Goal: Information Seeking & Learning: Learn about a topic

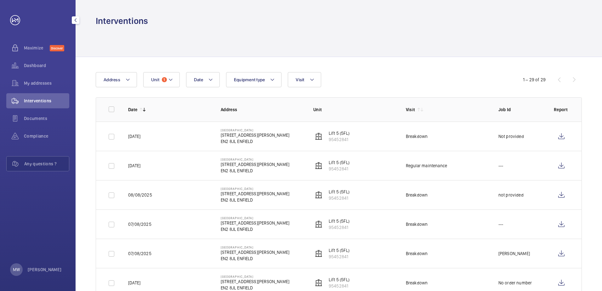
click at [45, 101] on span "Interventions" at bounding box center [46, 101] width 45 height 6
click at [37, 52] on div "Maximize Discover" at bounding box center [37, 47] width 63 height 15
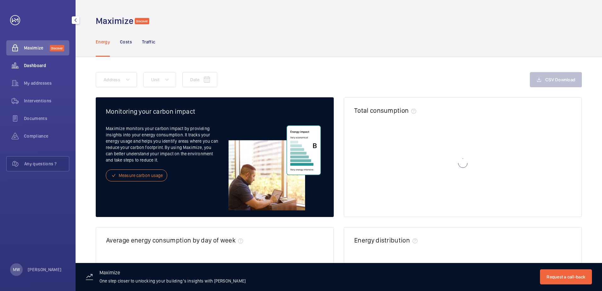
click at [30, 65] on span "Dashboard" at bounding box center [46, 65] width 45 height 6
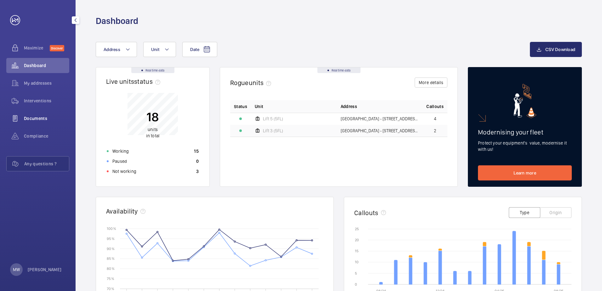
click at [42, 121] on span "Documents" at bounding box center [46, 118] width 45 height 6
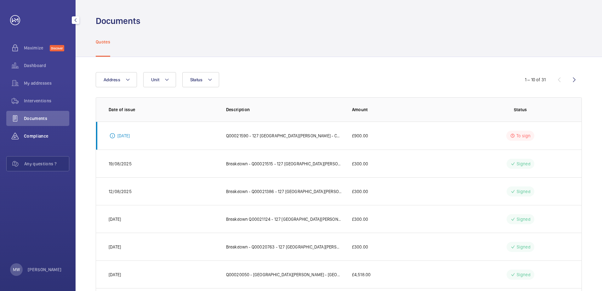
click at [32, 136] on span "Compliance" at bounding box center [46, 136] width 45 height 6
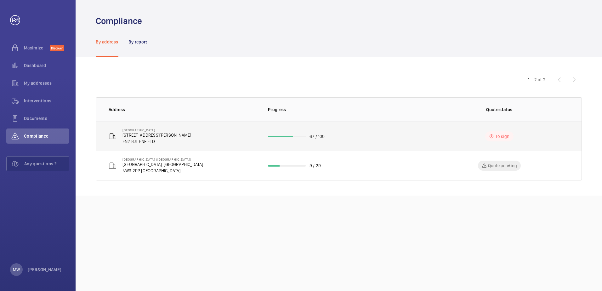
click at [139, 132] on div "[GEOGRAPHIC_DATA] [STREET_ADDRESS][PERSON_NAME]" at bounding box center [157, 136] width 69 height 16
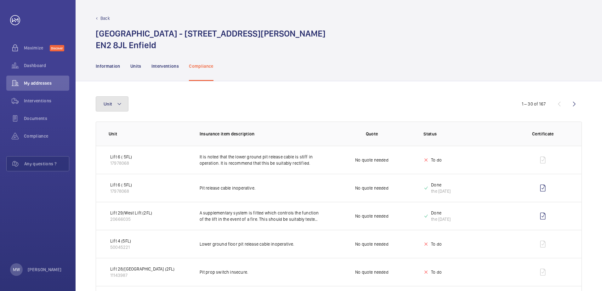
click at [126, 106] on button "Unit" at bounding box center [112, 103] width 33 height 15
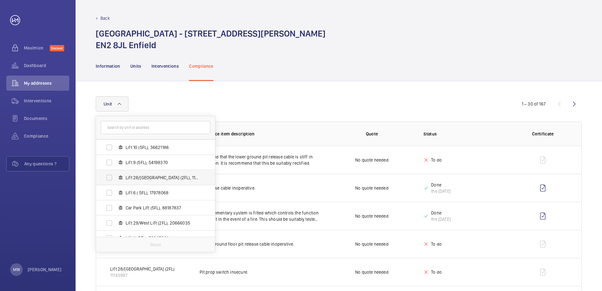
scroll to position [114, 0]
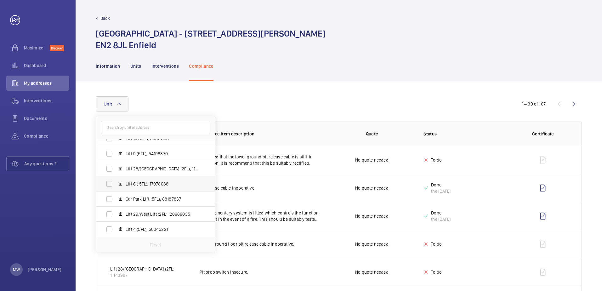
click at [108, 185] on label "Lift 6 ( 5FL), 17978068" at bounding box center [150, 183] width 109 height 15
click at [108, 185] on input "Lift 6 ( 5FL), 17978068" at bounding box center [109, 184] width 13 height 13
checkbox input "true"
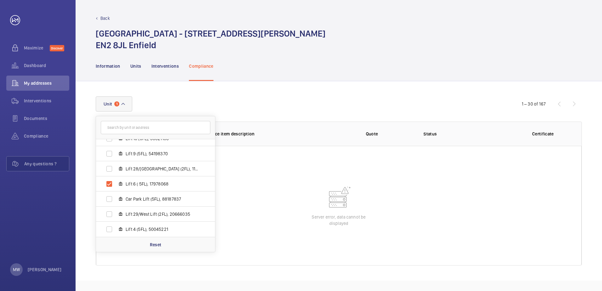
click at [277, 254] on wm-front-table-error "Server error, data cannot be displayed" at bounding box center [339, 206] width 486 height 120
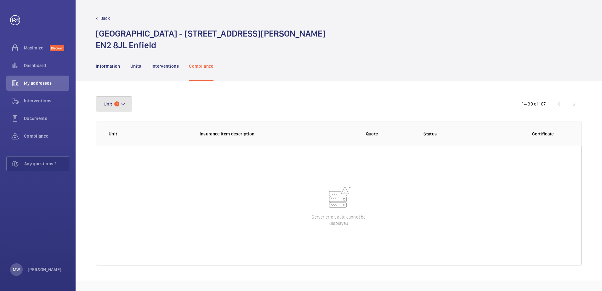
click at [122, 103] on mat-icon at bounding box center [123, 104] width 5 height 8
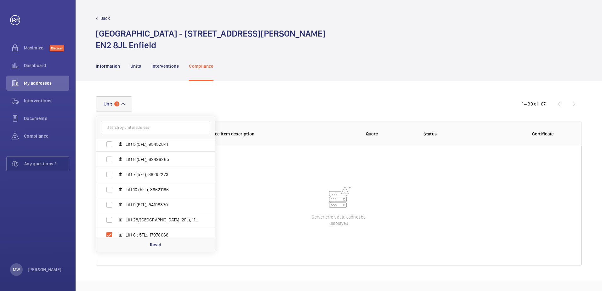
scroll to position [94, 0]
click at [137, 202] on span "Lift 6 ( 5FL), 17978068" at bounding box center [162, 203] width 73 height 6
click at [116, 202] on input "Lift 6 ( 5FL), 17978068" at bounding box center [109, 203] width 13 height 13
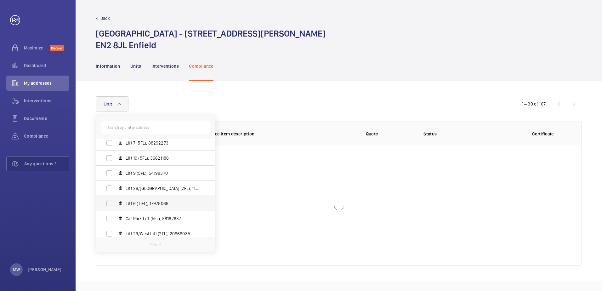
click at [107, 203] on label "Lift 6 ( 5FL), 17978068" at bounding box center [150, 203] width 109 height 15
click at [107, 203] on input "Lift 6 ( 5FL), 17978068" at bounding box center [109, 203] width 13 height 13
checkbox input "true"
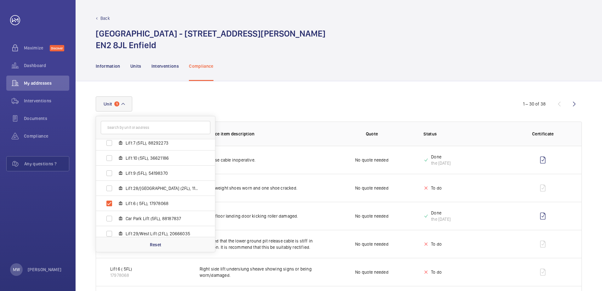
click at [354, 52] on div "Information Units Interventions Compliance" at bounding box center [339, 66] width 486 height 30
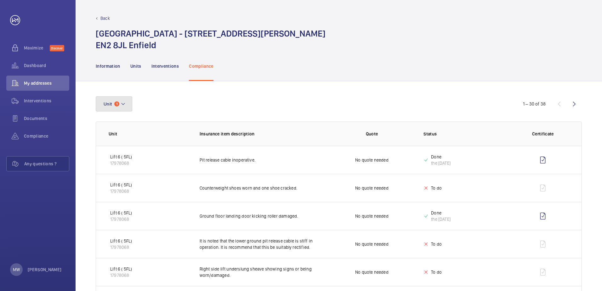
click at [124, 102] on mat-icon at bounding box center [123, 104] width 5 height 8
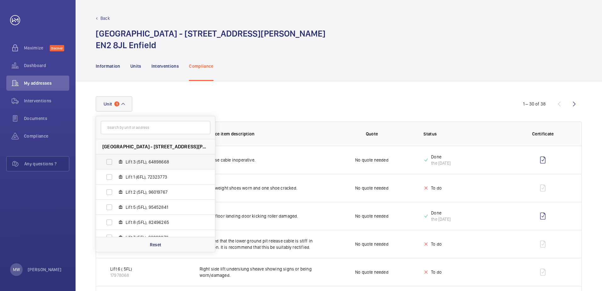
click at [109, 161] on label "Lift 3 (5FL), 64898668" at bounding box center [150, 161] width 109 height 15
click at [109, 161] on input "Lift 3 (5FL), 64898668" at bounding box center [109, 162] width 13 height 13
checkbox input "true"
click at [272, 103] on div "Unit [GEOGRAPHIC_DATA] - [STREET_ADDRESS][GEOGRAPHIC_DATA][PERSON_NAME] ENFIELD…" at bounding box center [301, 103] width 411 height 15
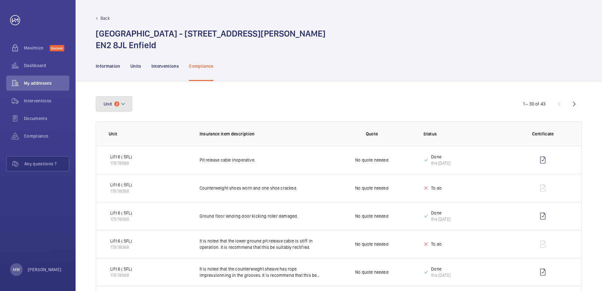
click at [127, 102] on button "Unit 2" at bounding box center [114, 103] width 37 height 15
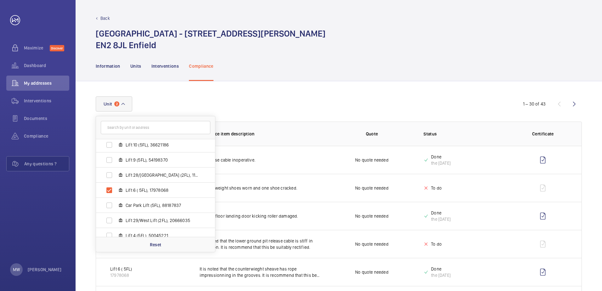
scroll to position [114, 0]
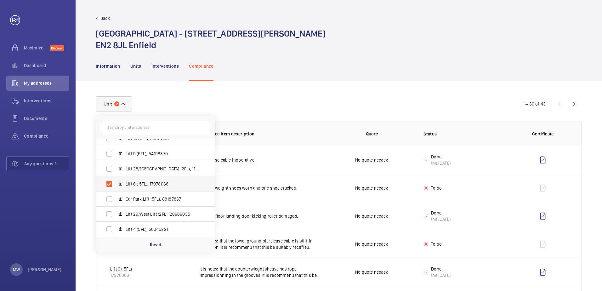
click at [111, 183] on label "Lift 6 ( 5FL), 17978068" at bounding box center [150, 183] width 109 height 15
click at [111, 183] on input "Lift 6 ( 5FL), 17978068" at bounding box center [109, 184] width 13 height 13
checkbox input "false"
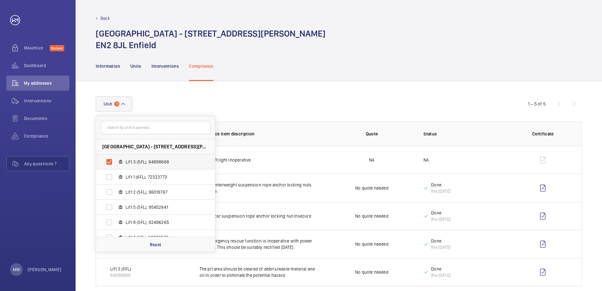
click at [142, 165] on span "Lift 3 (5FL), 64898668" at bounding box center [162, 162] width 73 height 6
click at [116, 165] on input "Lift 3 (5FL), 64898668" at bounding box center [109, 162] width 13 height 13
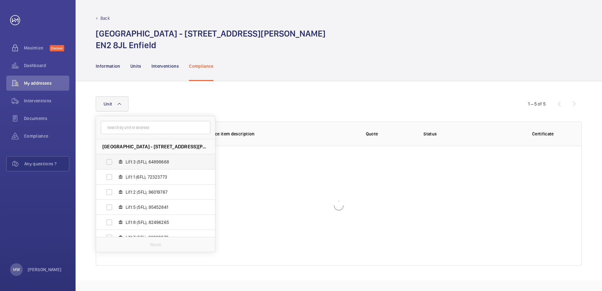
click at [109, 160] on label "Lift 3 (5FL), 64898668" at bounding box center [150, 161] width 109 height 15
click at [109, 160] on input "Lift 3 (5FL), 64898668" at bounding box center [109, 162] width 13 height 13
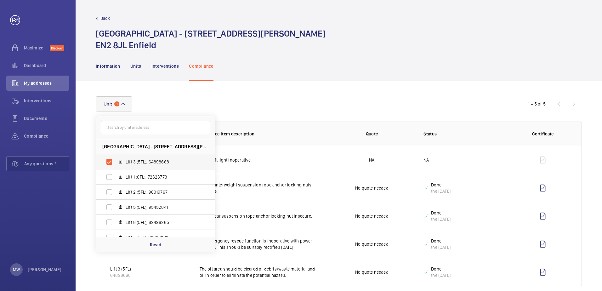
click at [112, 163] on label "Lift 3 (5FL), 64898668" at bounding box center [150, 161] width 109 height 15
click at [112, 163] on input "Lift 3 (5FL), 64898668" at bounding box center [109, 162] width 13 height 13
checkbox input "false"
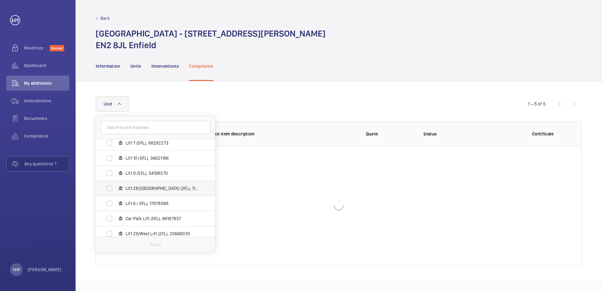
scroll to position [114, 0]
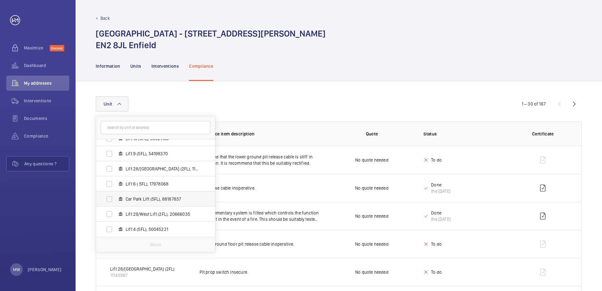
click at [110, 200] on label "Car Park Lift (5FL), 88187837" at bounding box center [150, 199] width 109 height 15
click at [110, 200] on input "Car Park Lift (5FL), 88187837" at bounding box center [109, 199] width 13 height 13
checkbox input "true"
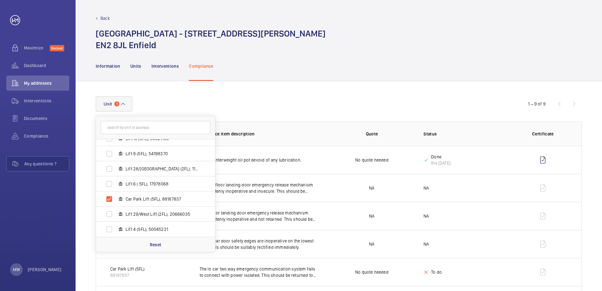
click at [323, 77] on div "Information Units Interventions Compliance" at bounding box center [339, 66] width 486 height 30
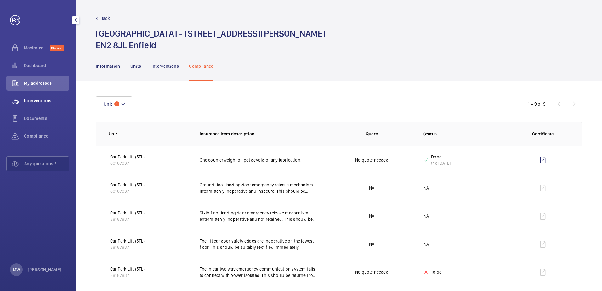
click at [36, 99] on span "Interventions" at bounding box center [46, 101] width 45 height 6
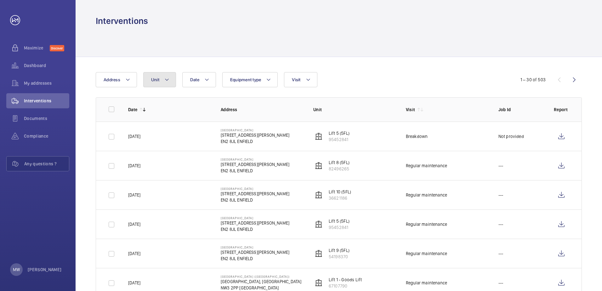
click at [169, 77] on mat-icon at bounding box center [166, 80] width 5 height 8
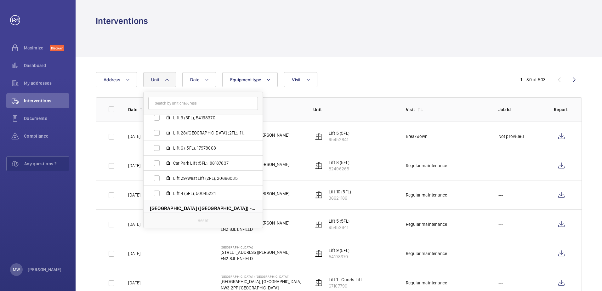
scroll to position [126, 0]
click at [157, 164] on label "Car Park Lift (5FL), 88187837" at bounding box center [198, 162] width 109 height 15
click at [157, 164] on input "Car Park Lift (5FL), 88187837" at bounding box center [157, 163] width 13 height 13
checkbox input "true"
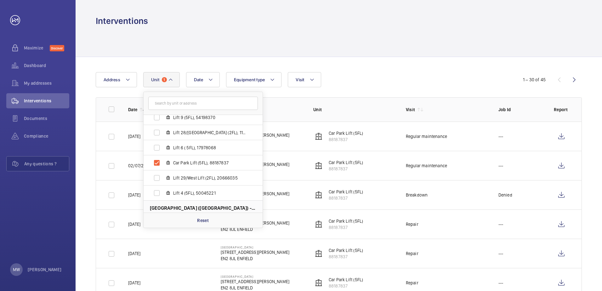
click at [106, 174] on td at bounding box center [107, 165] width 22 height 29
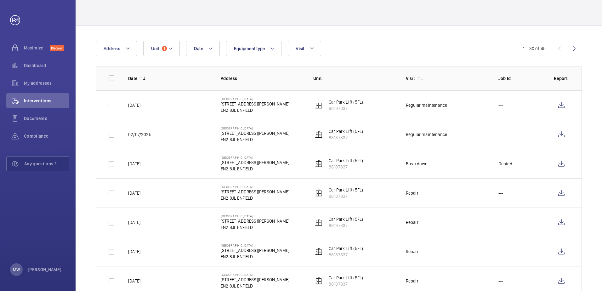
scroll to position [31, 0]
click at [564, 192] on wm-front-icon-button at bounding box center [561, 192] width 15 height 15
click at [42, 120] on span "Documents" at bounding box center [46, 118] width 45 height 6
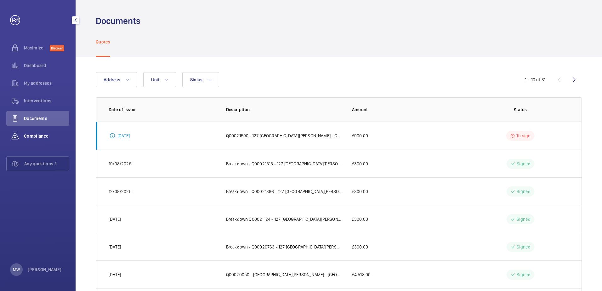
click at [31, 138] on span "Compliance" at bounding box center [46, 136] width 45 height 6
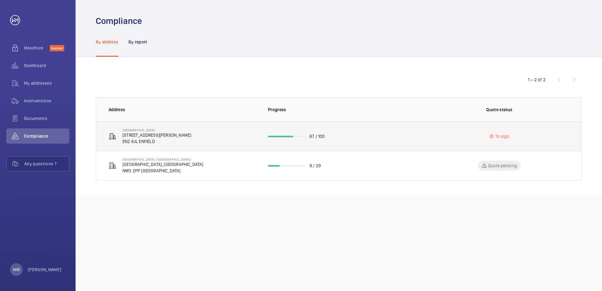
click at [143, 137] on p "[STREET_ADDRESS][PERSON_NAME]" at bounding box center [157, 135] width 69 height 6
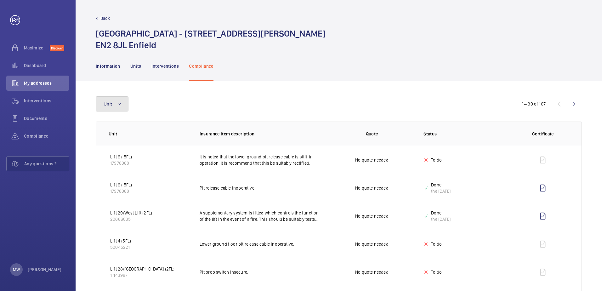
drag, startPoint x: 123, startPoint y: 104, endPoint x: 122, endPoint y: 107, distance: 3.4
click at [122, 105] on button "Unit" at bounding box center [112, 103] width 33 height 15
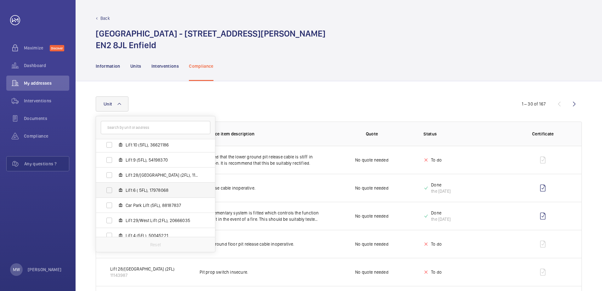
scroll to position [114, 0]
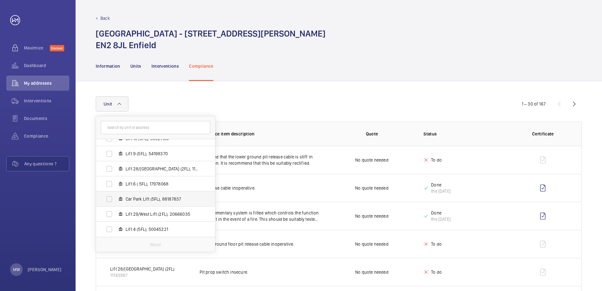
click at [110, 198] on label "Car Park Lift (5FL), 88187837" at bounding box center [150, 199] width 109 height 15
click at [110, 198] on input "Car Park Lift (5FL), 88187837" at bounding box center [109, 199] width 13 height 13
checkbox input "true"
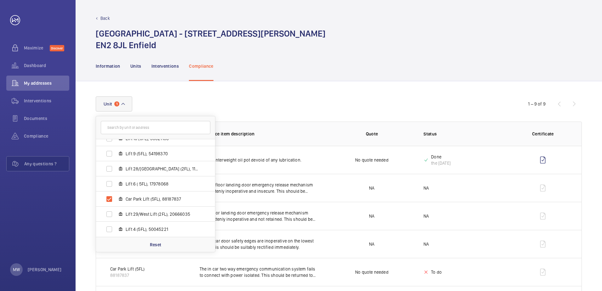
click at [353, 89] on div "Unit [GEOGRAPHIC_DATA] - [STREET_ADDRESS][GEOGRAPHIC_DATA][PERSON_NAME] ENFIELD…" at bounding box center [339, 247] width 527 height 332
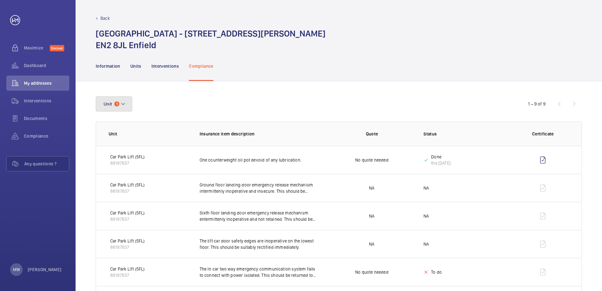
click at [124, 102] on mat-icon at bounding box center [123, 104] width 5 height 8
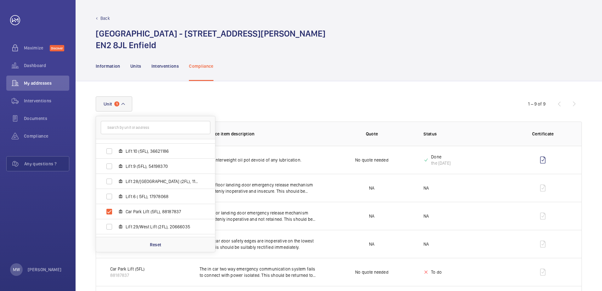
scroll to position [114, 0]
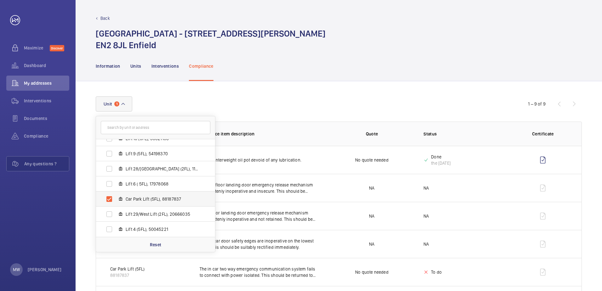
click at [108, 199] on label "Car Park Lift (5FL), 88187837" at bounding box center [150, 199] width 109 height 15
click at [108, 199] on input "Car Park Lift (5FL), 88187837" at bounding box center [109, 199] width 13 height 13
checkbox input "false"
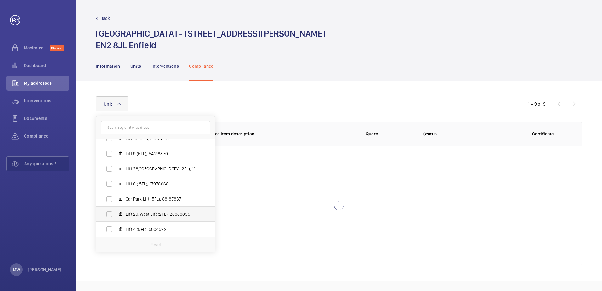
click at [112, 216] on label "Lift 29/West Lift (2FL), 20666035" at bounding box center [150, 214] width 109 height 15
click at [112, 216] on input "Lift 29/West Lift (2FL), 20666035" at bounding box center [109, 214] width 13 height 13
checkbox input "true"
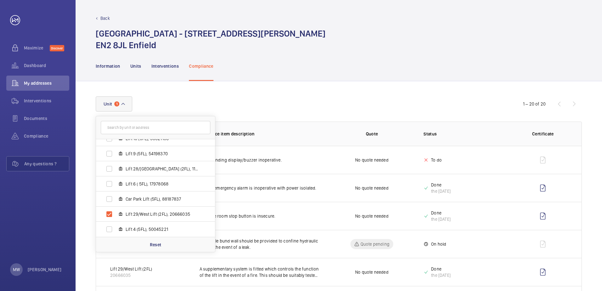
click at [267, 193] on td "Lift car emergency alarm is inoperative with power isolated." at bounding box center [255, 188] width 131 height 28
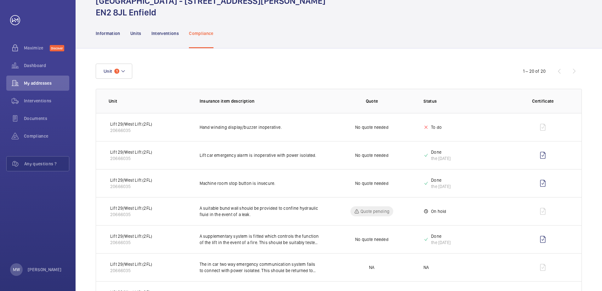
scroll to position [21, 0]
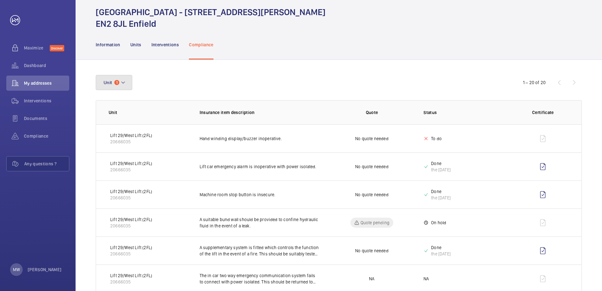
click at [127, 80] on button "Unit 1" at bounding box center [114, 82] width 37 height 15
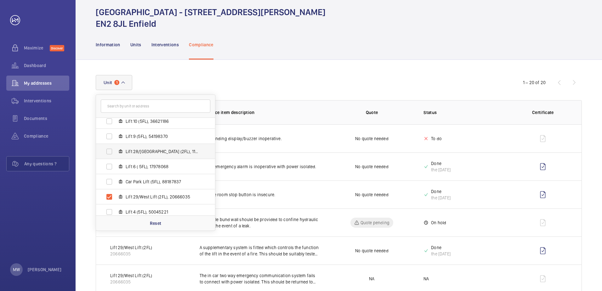
scroll to position [114, 0]
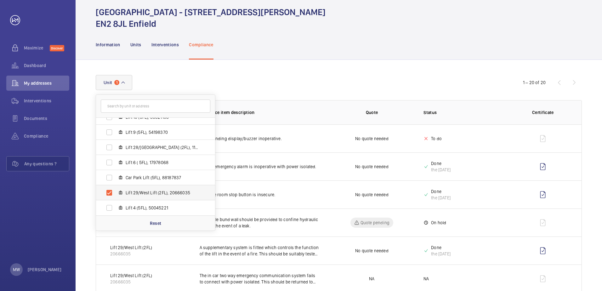
click at [108, 195] on label "Lift 29/West Lift (2FL), 20666035" at bounding box center [150, 192] width 109 height 15
click at [108, 195] on input "Lift 29/West Lift (2FL), 20666035" at bounding box center [109, 192] width 13 height 13
checkbox input "false"
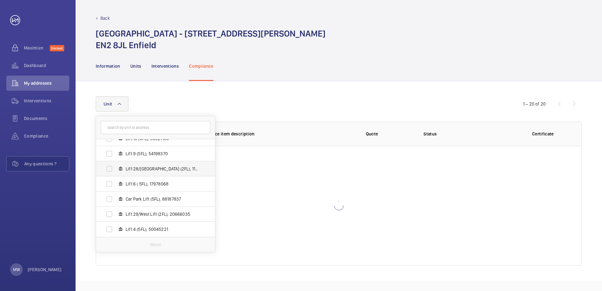
click at [110, 170] on label "Lift 28/[GEOGRAPHIC_DATA] (2FL), 11143987" at bounding box center [150, 168] width 109 height 15
click at [110, 170] on input "Lift 28/[GEOGRAPHIC_DATA] (2FL), 11143987" at bounding box center [109, 169] width 13 height 13
checkbox input "true"
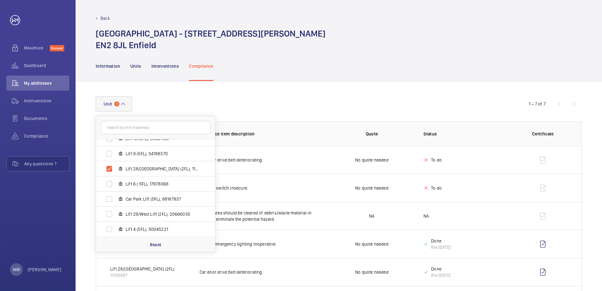
click at [284, 177] on td "Pit prop switch insecure." at bounding box center [255, 188] width 131 height 28
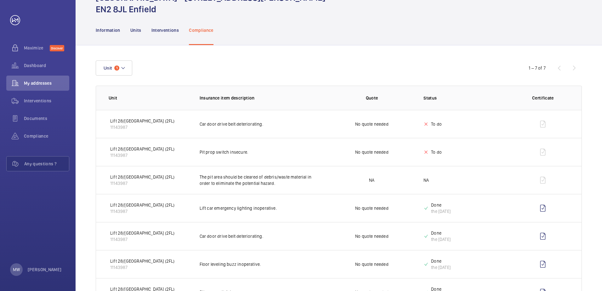
scroll to position [63, 0]
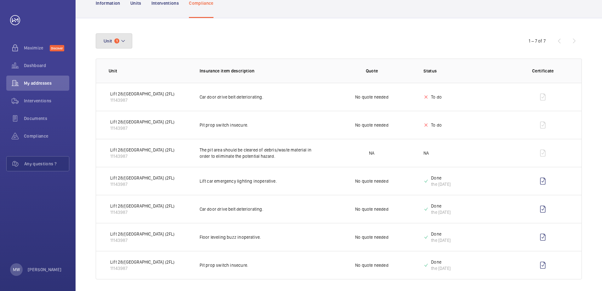
click at [127, 42] on button "Unit 1" at bounding box center [114, 40] width 37 height 15
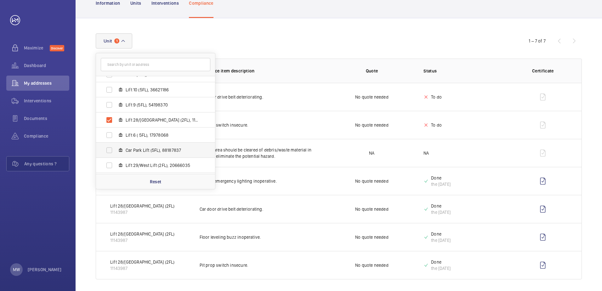
scroll to position [100, 0]
click at [109, 119] on label "Lift 28/[GEOGRAPHIC_DATA] (2FL), 11143987" at bounding box center [150, 119] width 109 height 15
click at [109, 119] on input "Lift 28/[GEOGRAPHIC_DATA] (2FL), 11143987" at bounding box center [109, 119] width 13 height 13
checkbox input "false"
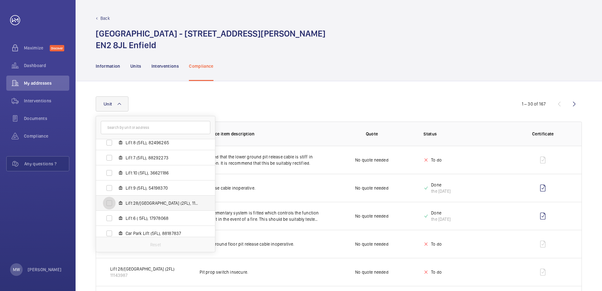
scroll to position [69, 0]
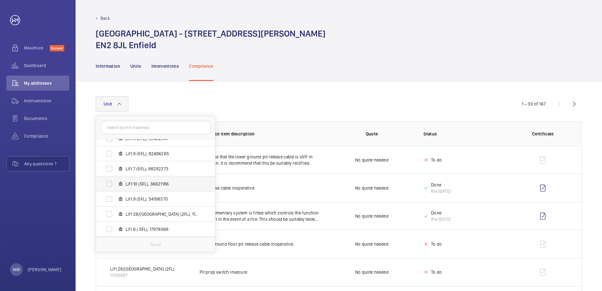
click at [110, 183] on label "Lift 10 (5FL), 36621186" at bounding box center [150, 183] width 109 height 15
click at [110, 183] on input "Lift 10 (5FL), 36621186" at bounding box center [109, 184] width 13 height 13
checkbox input "true"
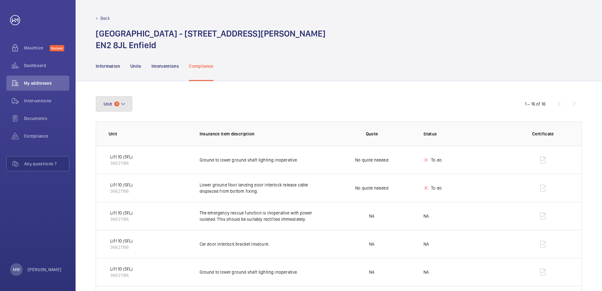
click at [123, 101] on mat-icon at bounding box center [123, 104] width 5 height 8
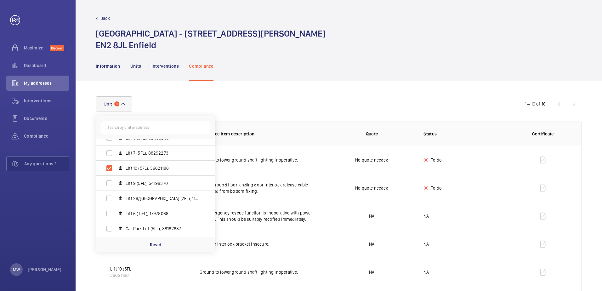
scroll to position [100, 0]
click at [105, 148] on label "Lift 10 (5FL), 36621186" at bounding box center [150, 152] width 109 height 15
click at [105, 148] on input "Lift 10 (5FL), 36621186" at bounding box center [109, 152] width 13 height 13
checkbox input "false"
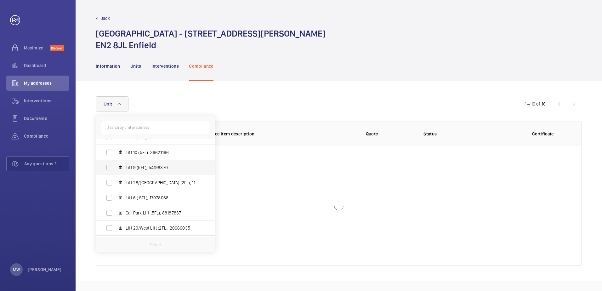
click at [106, 170] on label "Lift 9 (5FL), 54198370" at bounding box center [150, 167] width 109 height 15
click at [106, 170] on input "Lift 9 (5FL), 54198370" at bounding box center [109, 167] width 13 height 13
checkbox input "true"
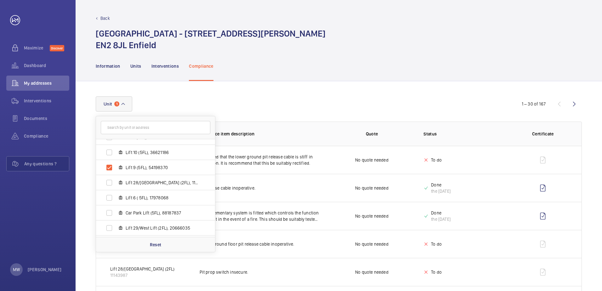
click at [294, 192] on td "Pit release cable inoperative." at bounding box center [255, 188] width 131 height 28
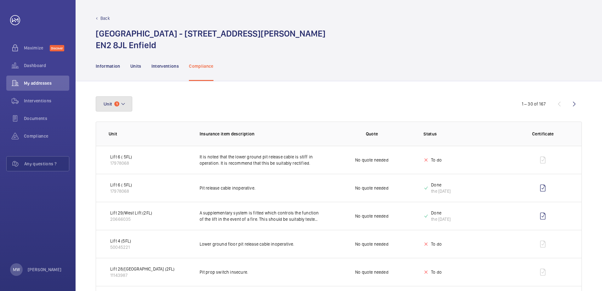
click at [125, 105] on mat-icon at bounding box center [123, 104] width 5 height 8
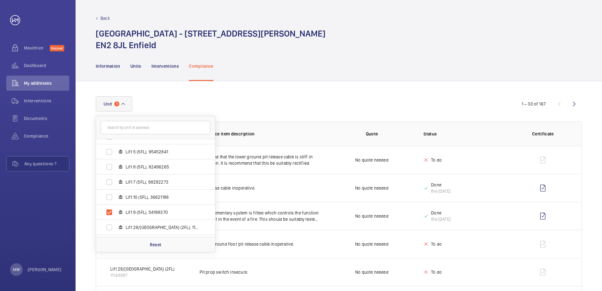
scroll to position [63, 0]
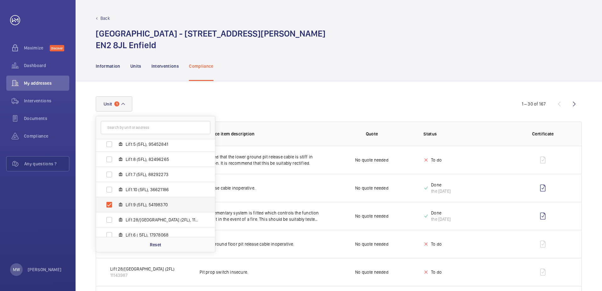
click at [109, 209] on label "Lift 9 (5FL), 54198370" at bounding box center [150, 204] width 109 height 15
click at [109, 209] on input "Lift 9 (5FL), 54198370" at bounding box center [109, 204] width 13 height 13
click at [109, 208] on label "Lift 9 (5FL), 54198370" at bounding box center [150, 204] width 109 height 15
click at [109, 208] on input "Lift 9 (5FL), 54198370" at bounding box center [109, 204] width 13 height 13
checkbox input "true"
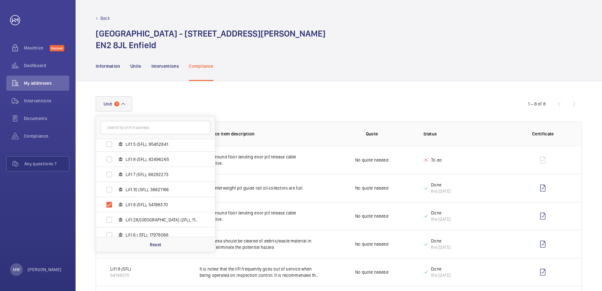
click at [289, 150] on td "Lower ground floor landing door pit release cable inoperative." at bounding box center [255, 160] width 131 height 28
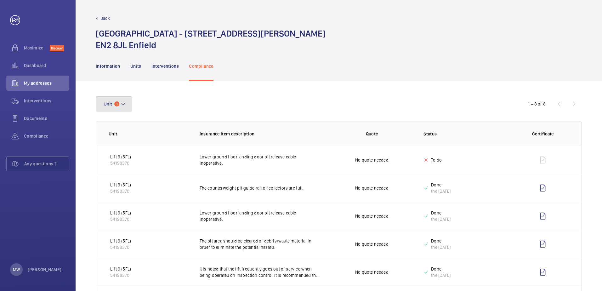
click at [123, 105] on mat-icon at bounding box center [123, 104] width 5 height 8
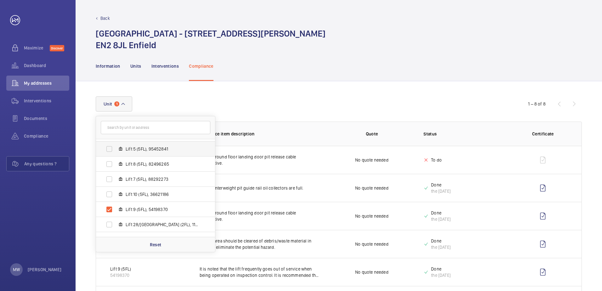
scroll to position [63, 0]
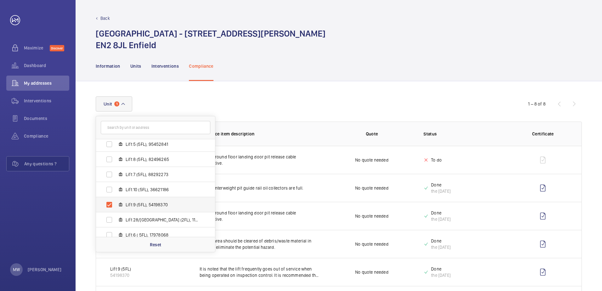
click at [109, 205] on label "Lift 9 (5FL), 54198370" at bounding box center [150, 204] width 109 height 15
click at [109, 205] on input "Lift 9 (5FL), 54198370" at bounding box center [109, 204] width 13 height 13
checkbox input "false"
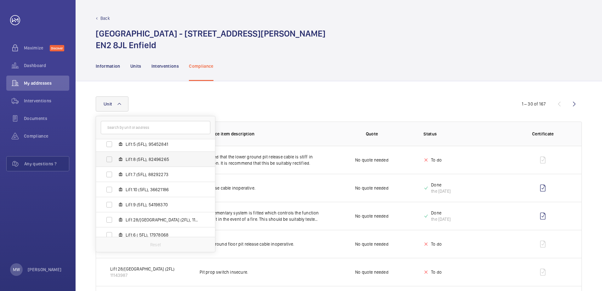
click at [110, 160] on label "Lift 8 (5FL), 82496265" at bounding box center [150, 159] width 109 height 15
click at [110, 160] on input "Lift 8 (5FL), 82496265" at bounding box center [109, 159] width 13 height 13
checkbox input "true"
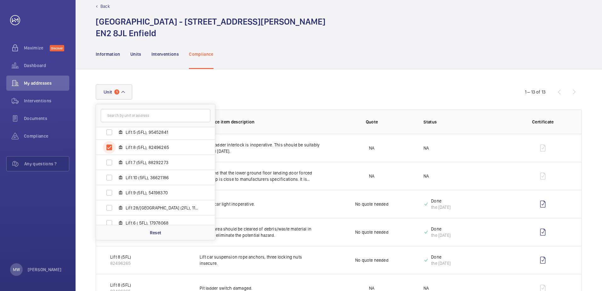
scroll to position [31, 0]
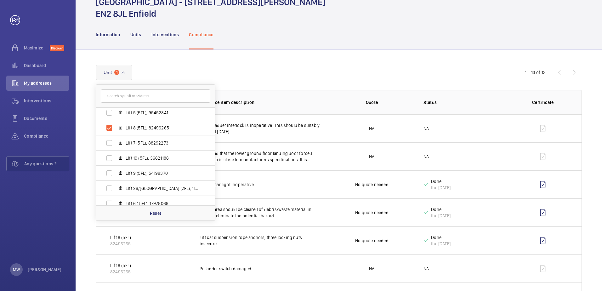
click at [303, 192] on td "One lift car light inoperative." at bounding box center [255, 184] width 131 height 28
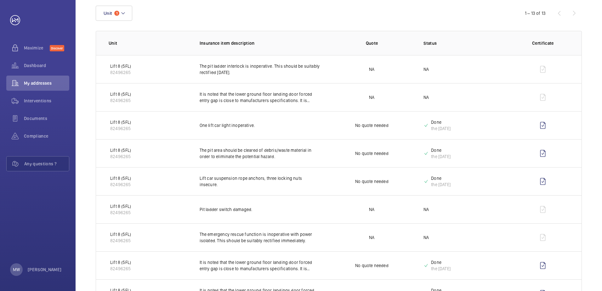
scroll to position [63, 0]
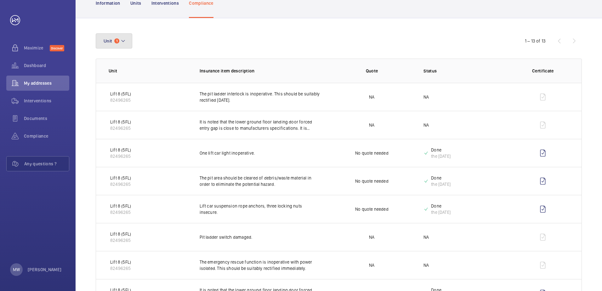
click at [123, 39] on mat-icon at bounding box center [123, 41] width 5 height 8
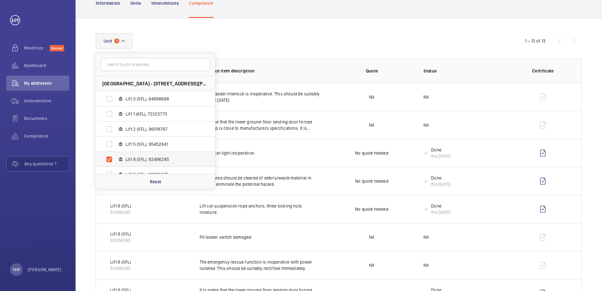
click at [109, 157] on label "Lift 8 (5FL), 82496265" at bounding box center [150, 159] width 109 height 15
click at [109, 157] on input "Lift 8 (5FL), 82496265" at bounding box center [109, 159] width 13 height 13
checkbox input "false"
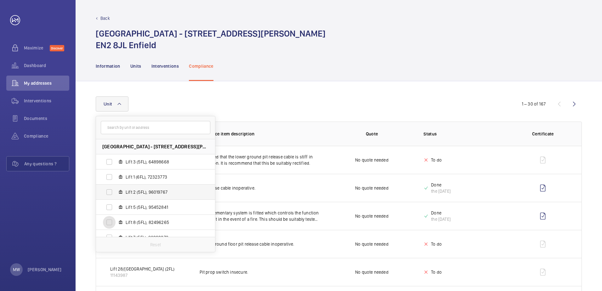
scroll to position [31, 0]
click at [111, 207] on label "Lift 7 (5FL), 88292273" at bounding box center [150, 205] width 109 height 15
click at [111, 207] on input "Lift 7 (5FL), 88292273" at bounding box center [109, 206] width 13 height 13
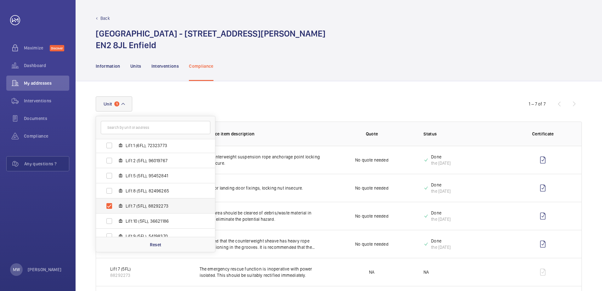
click at [111, 207] on label "Lift 7 (5FL), 88292273" at bounding box center [150, 205] width 109 height 15
click at [111, 207] on input "Lift 7 (5FL), 88292273" at bounding box center [109, 206] width 13 height 13
checkbox input "false"
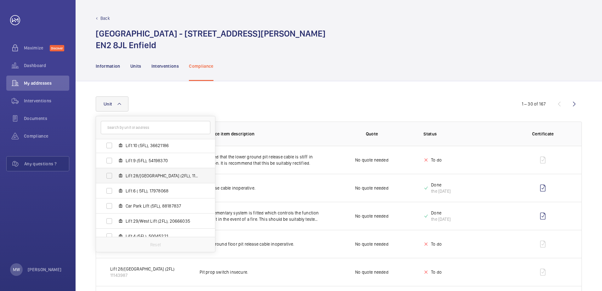
scroll to position [114, 0]
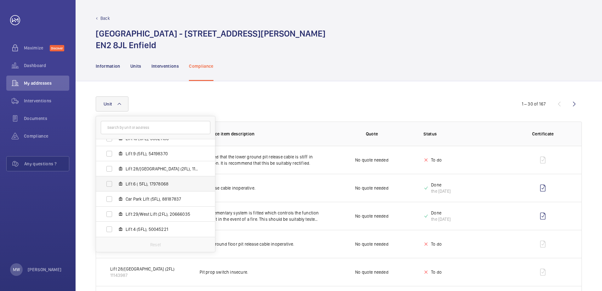
click at [107, 184] on label "Lift 6 ( 5FL), 17978068" at bounding box center [150, 183] width 109 height 15
click at [107, 184] on input "Lift 6 ( 5FL), 17978068" at bounding box center [109, 184] width 13 height 13
checkbox input "true"
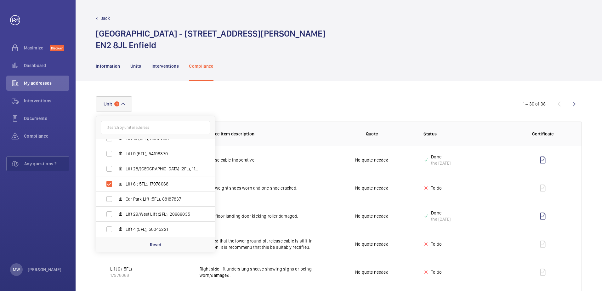
click at [291, 100] on div "Unit [GEOGRAPHIC_DATA] - [STREET_ADDRESS][GEOGRAPHIC_DATA][PERSON_NAME] ENFIELD…" at bounding box center [301, 103] width 411 height 15
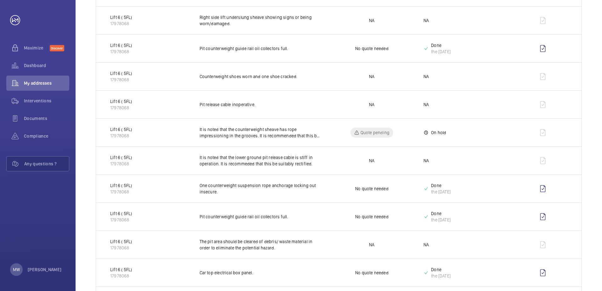
scroll to position [472, 0]
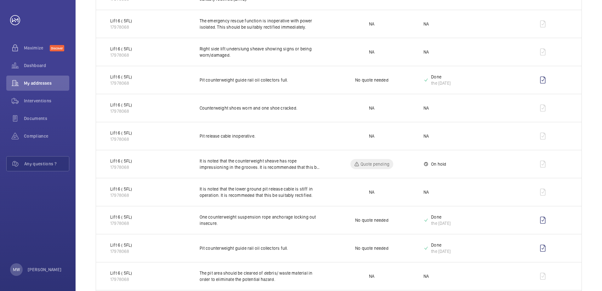
click at [555, 180] on td at bounding box center [544, 192] width 75 height 28
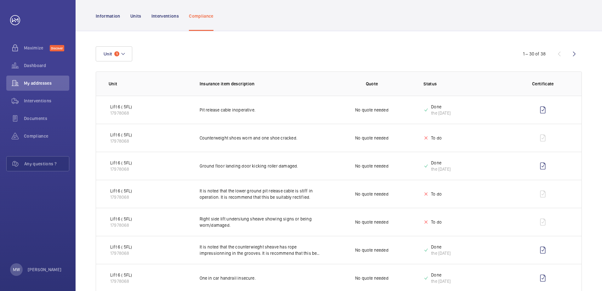
scroll to position [0, 0]
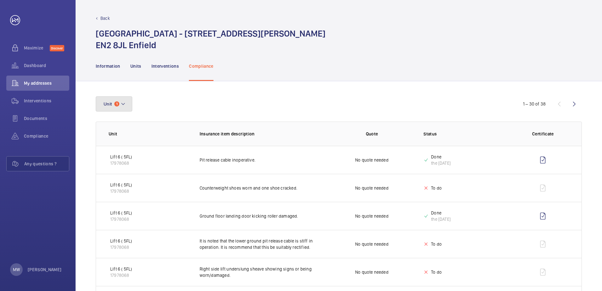
click at [124, 104] on mat-icon at bounding box center [123, 104] width 5 height 8
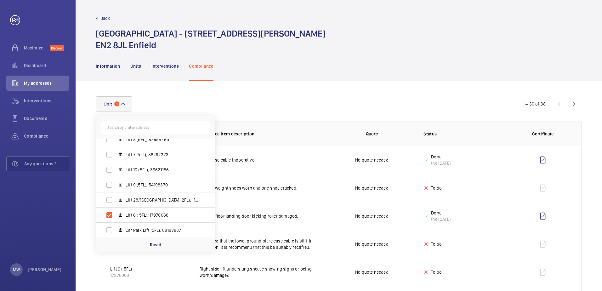
scroll to position [94, 0]
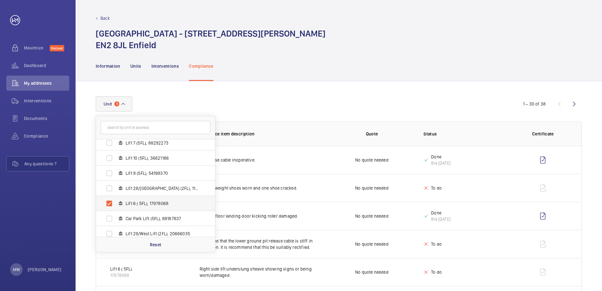
click at [107, 204] on label "Lift 6 ( 5FL), 17978068" at bounding box center [150, 203] width 109 height 15
click at [107, 204] on input "Lift 6 ( 5FL), 17978068" at bounding box center [109, 203] width 13 height 13
checkbox input "false"
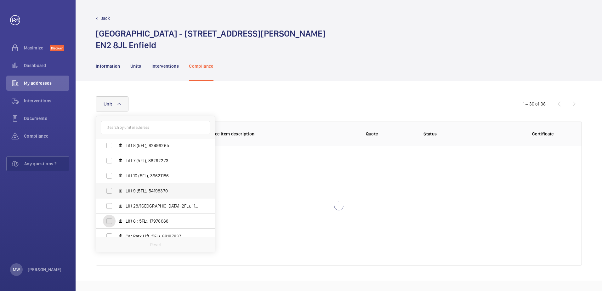
scroll to position [63, 0]
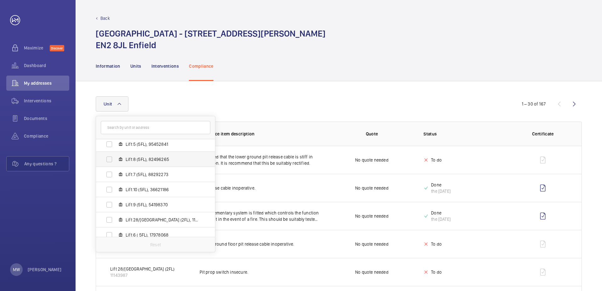
drag, startPoint x: 110, startPoint y: 146, endPoint x: 128, endPoint y: 153, distance: 19.6
click at [110, 146] on label "Lift 5 (5FL), 95452841" at bounding box center [150, 144] width 109 height 15
click at [110, 146] on input "Lift 5 (5FL), 95452841" at bounding box center [109, 144] width 13 height 13
checkbox input "true"
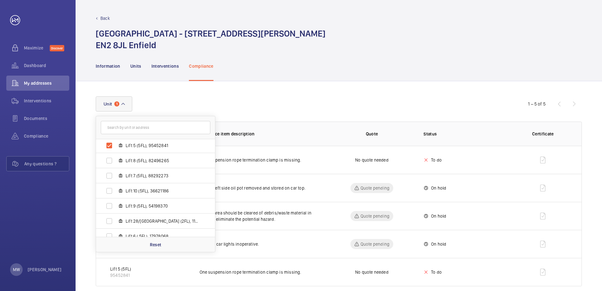
click at [346, 78] on div "Information Units Interventions Compliance" at bounding box center [339, 66] width 486 height 30
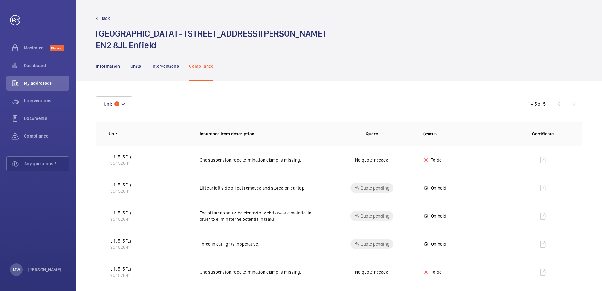
scroll to position [10, 0]
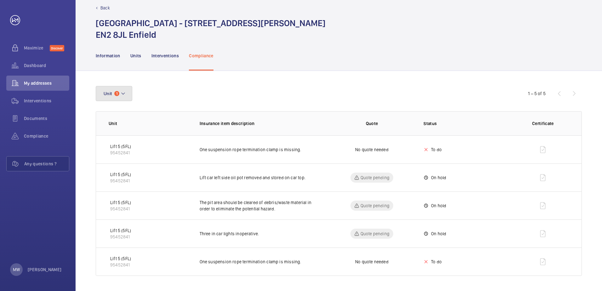
click at [126, 92] on button "Unit 1" at bounding box center [114, 93] width 37 height 15
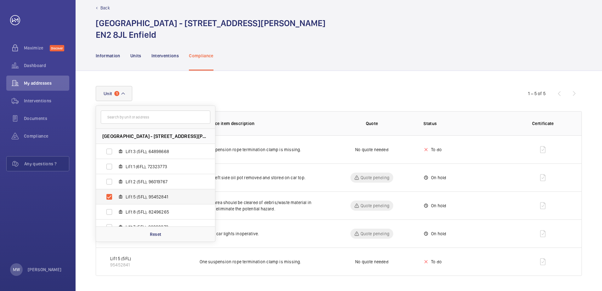
click at [110, 198] on label "Lift 5 (5FL), 95452841" at bounding box center [150, 196] width 109 height 15
click at [110, 198] on input "Lift 5 (5FL), 95452841" at bounding box center [109, 197] width 13 height 13
checkbox input "false"
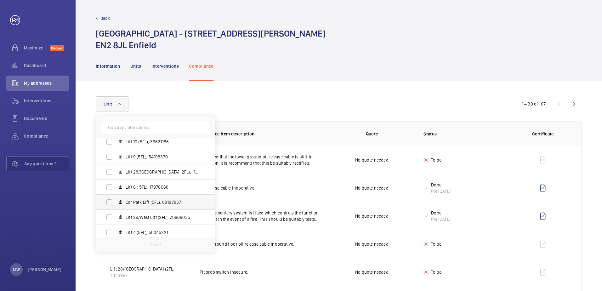
scroll to position [114, 0]
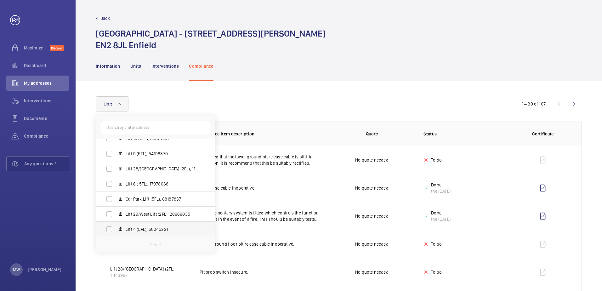
click at [110, 228] on label "Lift 4 (5FL), 50045221" at bounding box center [150, 229] width 109 height 15
click at [110, 228] on input "Lift 4 (5FL), 50045221" at bounding box center [109, 229] width 13 height 13
checkbox input "true"
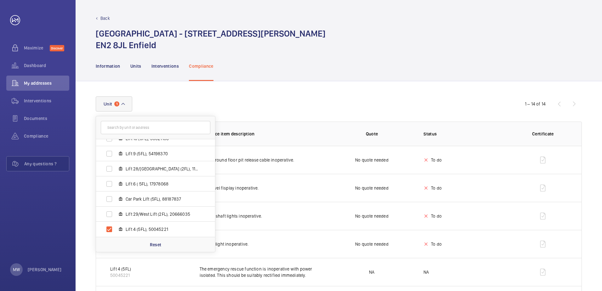
click at [285, 207] on td "Various shaft lights inoperative." at bounding box center [255, 216] width 131 height 28
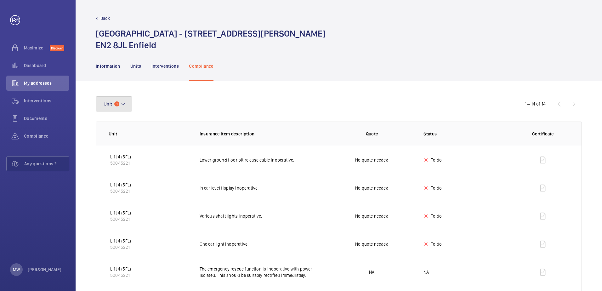
click at [125, 106] on mat-icon at bounding box center [123, 104] width 5 height 8
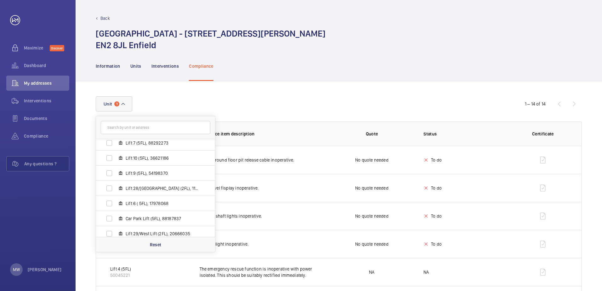
scroll to position [114, 0]
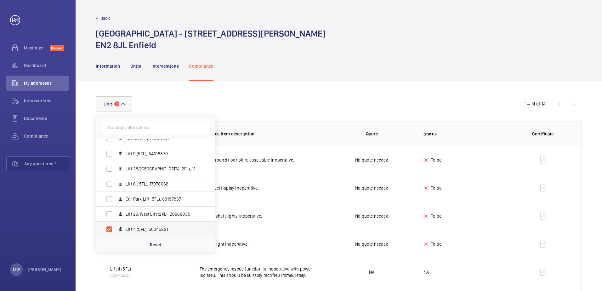
click at [109, 229] on label "Lift 4 (5FL), 50045221" at bounding box center [150, 229] width 109 height 15
click at [109, 229] on input "Lift 4 (5FL), 50045221" at bounding box center [109, 229] width 13 height 13
checkbox input "false"
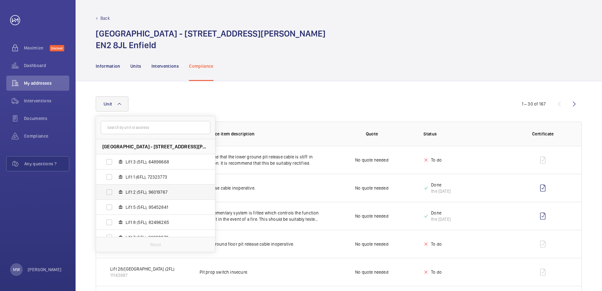
click at [111, 194] on label "Lift 2 (5FL), 96019767" at bounding box center [150, 192] width 109 height 15
click at [111, 194] on input "Lift 2 (5FL), 96019767" at bounding box center [109, 192] width 13 height 13
checkbox input "true"
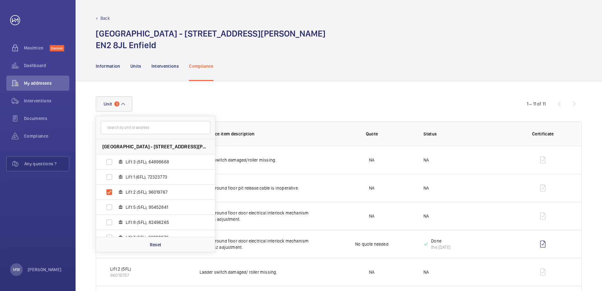
click at [337, 59] on div "Information Units Interventions Compliance" at bounding box center [339, 66] width 486 height 30
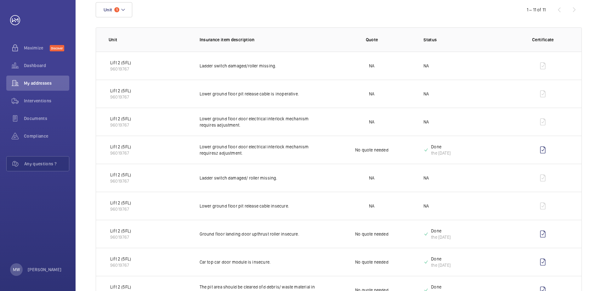
scroll to position [84, 0]
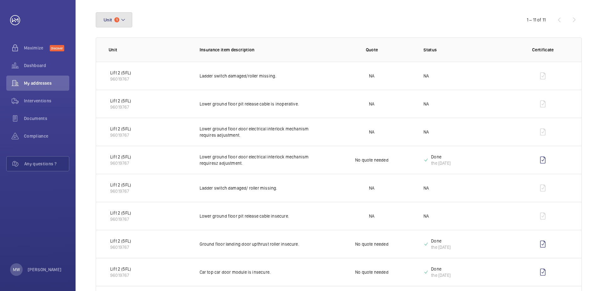
click at [121, 17] on mat-icon at bounding box center [123, 20] width 5 height 8
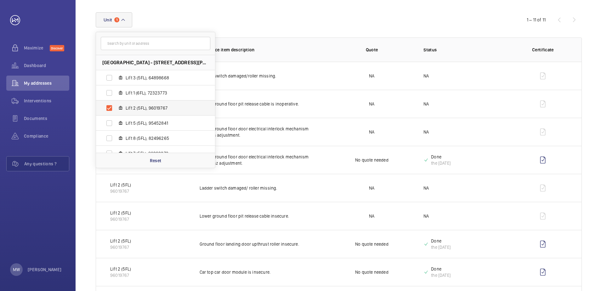
click at [110, 109] on label "Lift 2 (5FL), 96019767" at bounding box center [150, 107] width 109 height 15
click at [110, 109] on input "Lift 2 (5FL), 96019767" at bounding box center [109, 108] width 13 height 13
checkbox input "false"
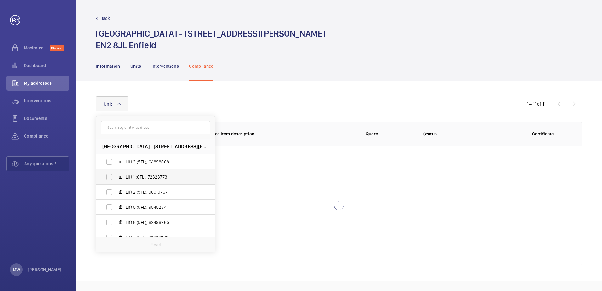
click at [113, 177] on label "Lift 1 (6FL), 72323773" at bounding box center [150, 176] width 109 height 15
click at [113, 177] on input "Lift 1 (6FL), 72323773" at bounding box center [109, 177] width 13 height 13
checkbox input "true"
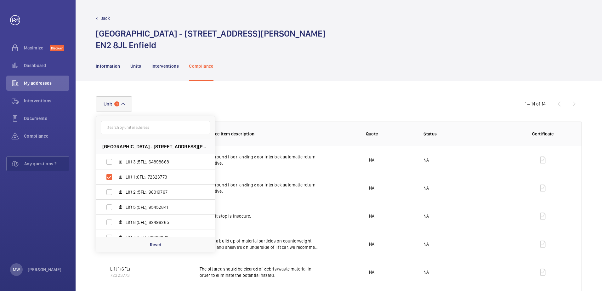
drag, startPoint x: 244, startPoint y: 93, endPoint x: 251, endPoint y: 87, distance: 9.2
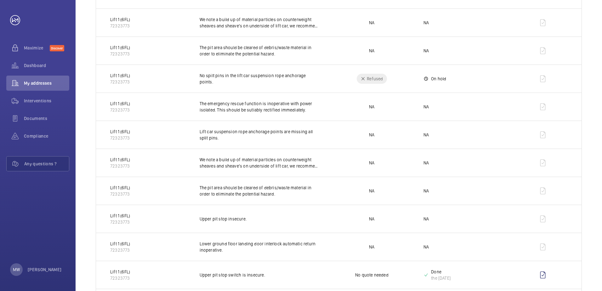
scroll to position [263, 0]
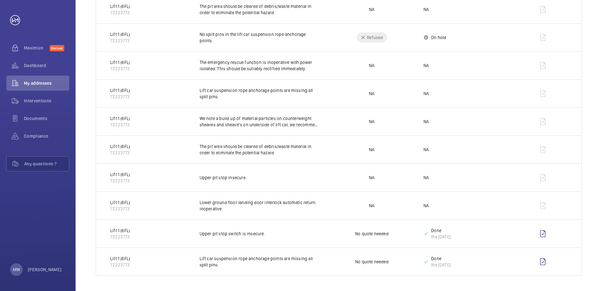
click at [246, 148] on p "The pit area should be cleared of debris/waste material in order to eliminate t…" at bounding box center [260, 149] width 121 height 13
click at [35, 135] on span "Compliance" at bounding box center [46, 136] width 45 height 6
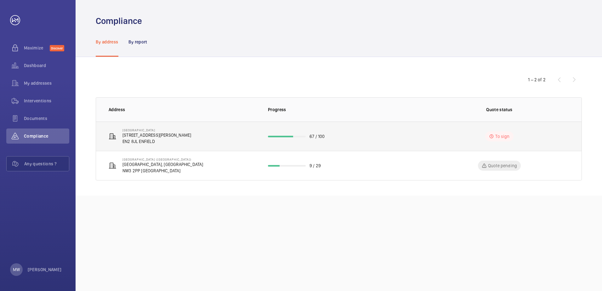
click at [123, 136] on p "[STREET_ADDRESS][PERSON_NAME]" at bounding box center [157, 135] width 69 height 6
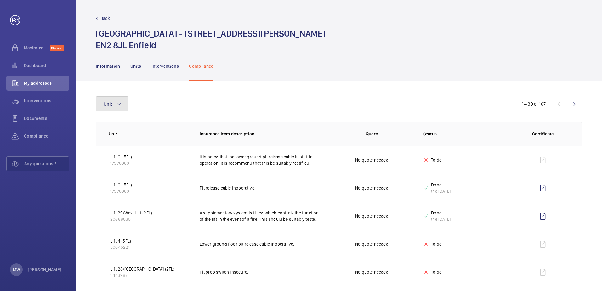
click at [124, 106] on button "Unit" at bounding box center [112, 103] width 33 height 15
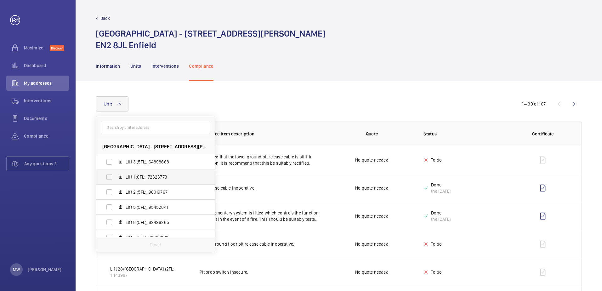
click at [111, 175] on label "Lift 1 (6FL), 72323773" at bounding box center [150, 176] width 109 height 15
click at [111, 175] on input "Lift 1 (6FL), 72323773" at bounding box center [109, 177] width 13 height 13
checkbox input "true"
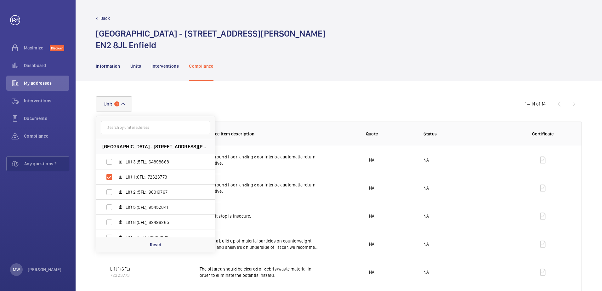
click at [229, 106] on div "Unit [GEOGRAPHIC_DATA] - [STREET_ADDRESS][GEOGRAPHIC_DATA][PERSON_NAME] ENFIELD…" at bounding box center [301, 103] width 411 height 15
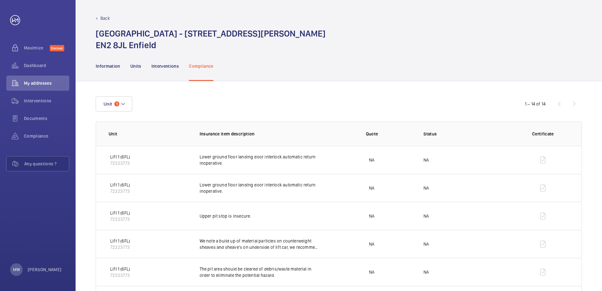
click at [108, 131] on th "Unit" at bounding box center [143, 134] width 94 height 24
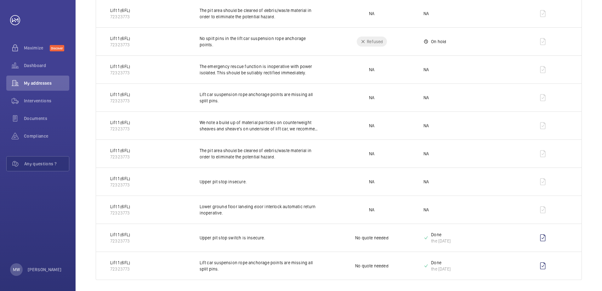
scroll to position [263, 0]
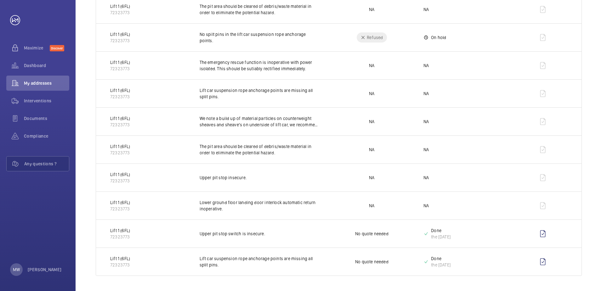
drag, startPoint x: 106, startPoint y: 134, endPoint x: 515, endPoint y: 307, distance: 444.2
click at [515, 291] on html "Your request has been sent. We will contact you soon. Maximize Discover Dashboa…" at bounding box center [301, 145] width 602 height 291
copy thead
